Goal: Task Accomplishment & Management: Manage account settings

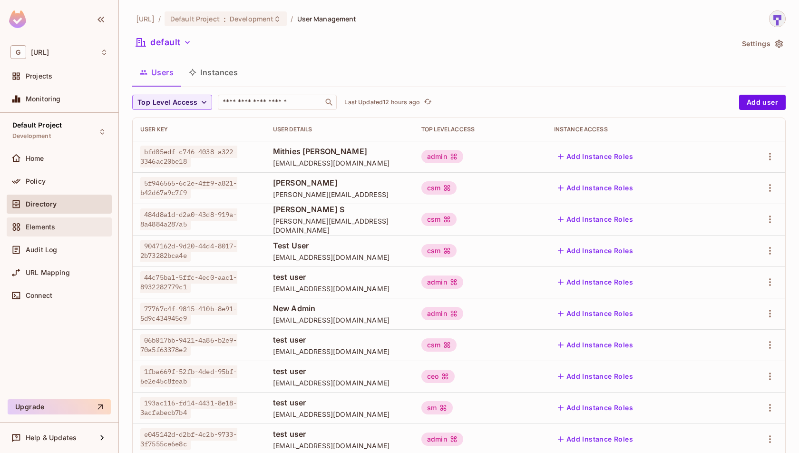
click at [55, 228] on span "Elements" at bounding box center [40, 227] width 29 height 8
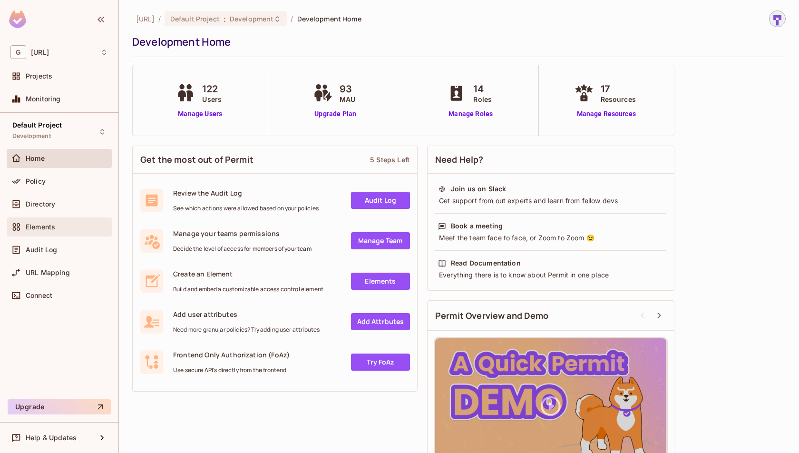
click at [47, 221] on div "Elements" at bounding box center [58, 226] width 97 height 11
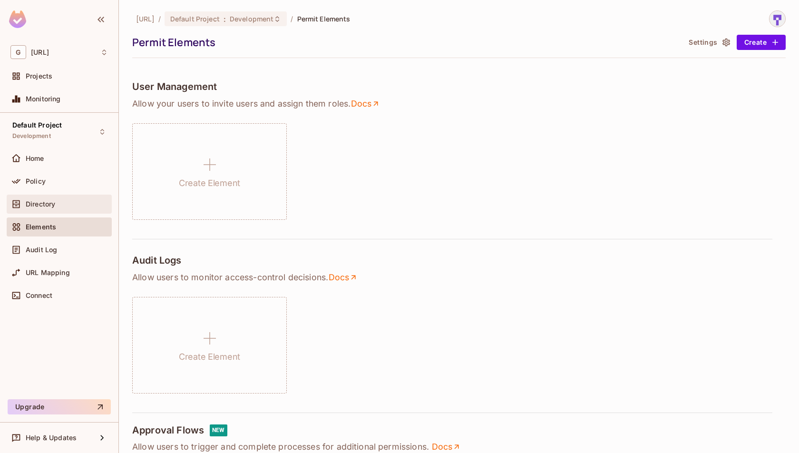
click at [59, 203] on div "Directory" at bounding box center [67, 204] width 82 height 8
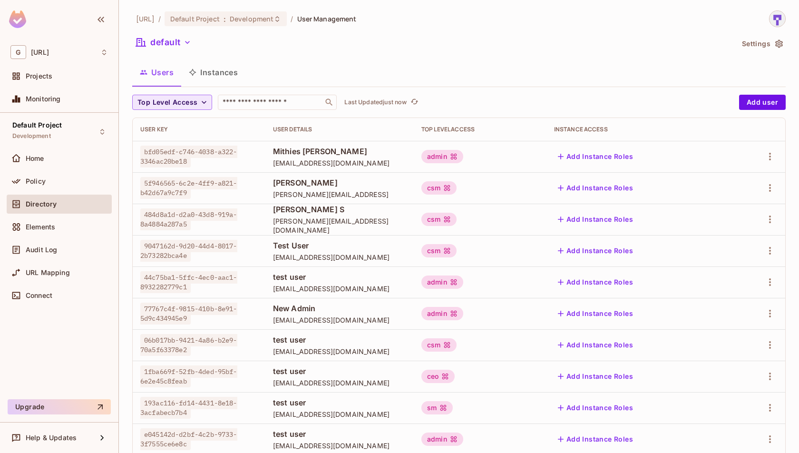
click at [197, 108] on button "Top Level Access" at bounding box center [172, 102] width 80 height 15
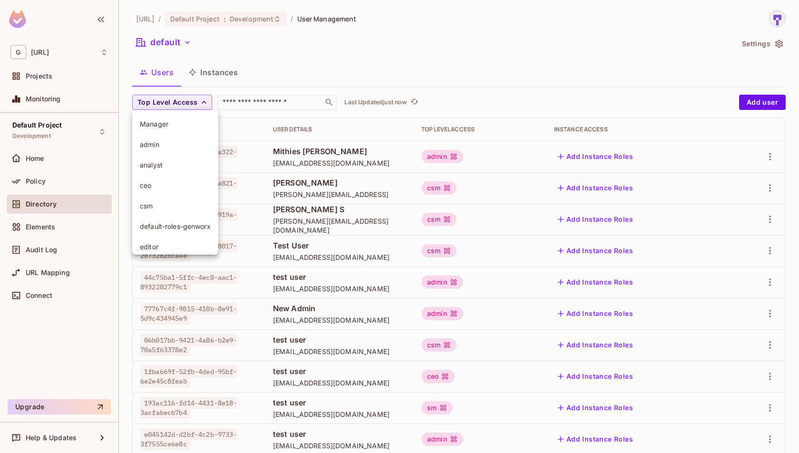
click at [183, 193] on li "ceo" at bounding box center [175, 185] width 86 height 20
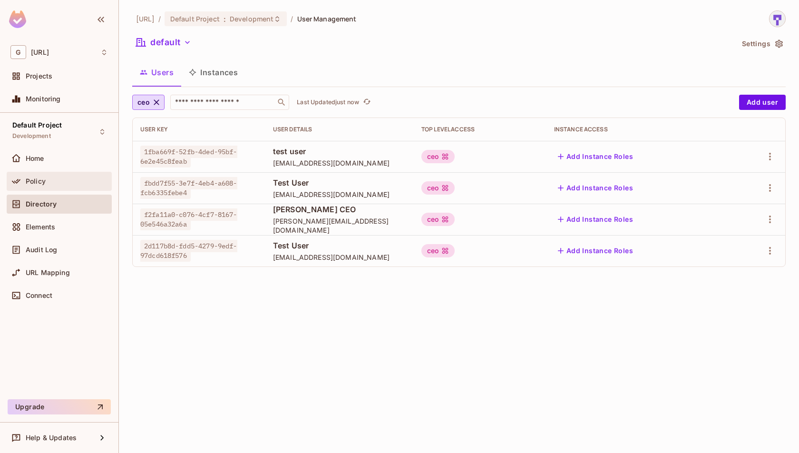
click at [92, 189] on div "Policy" at bounding box center [59, 181] width 105 height 19
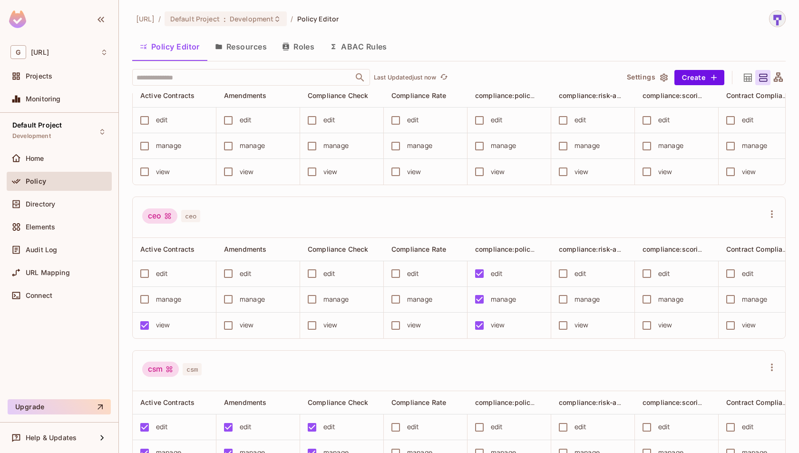
scroll to position [212, 0]
